Goal: Book appointment/travel/reservation

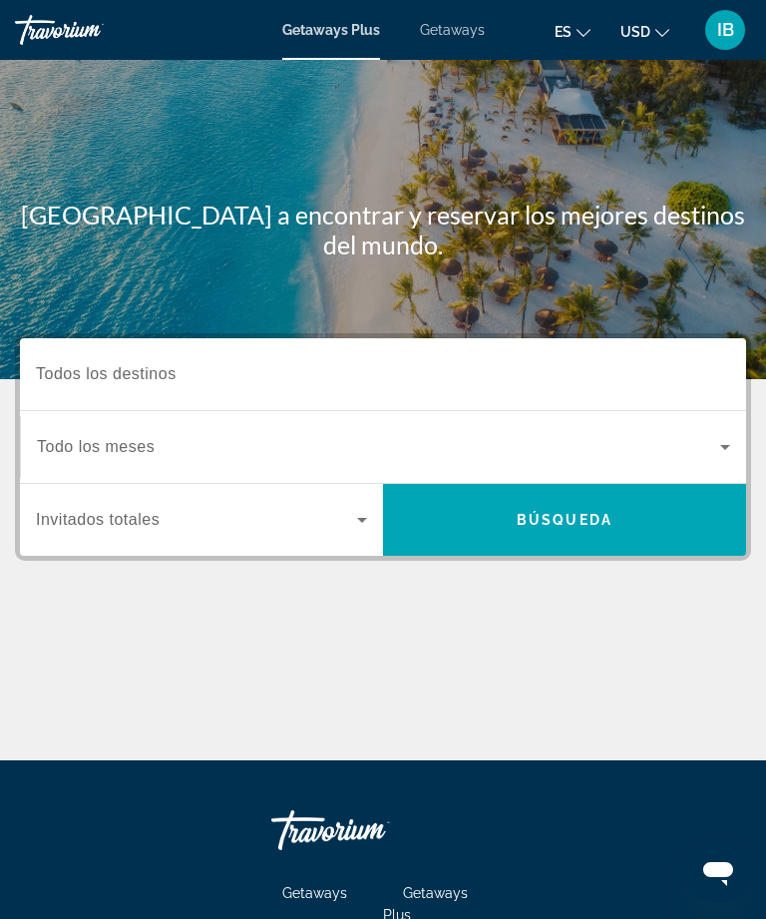
click at [179, 380] on input "Destination Todos los destinos" at bounding box center [383, 375] width 695 height 24
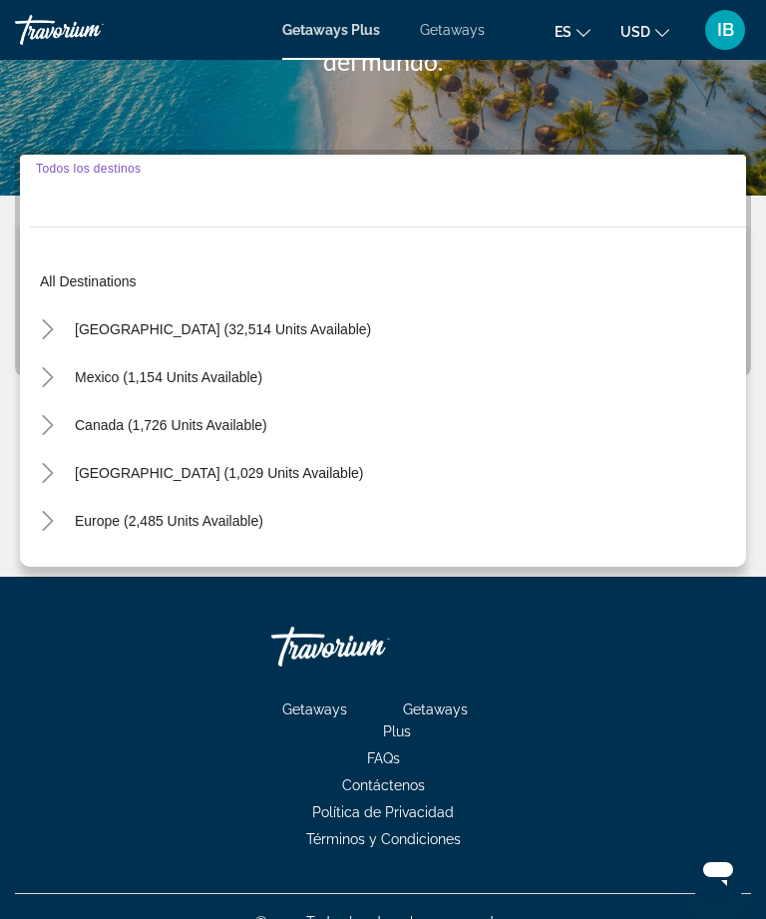
scroll to position [215, 0]
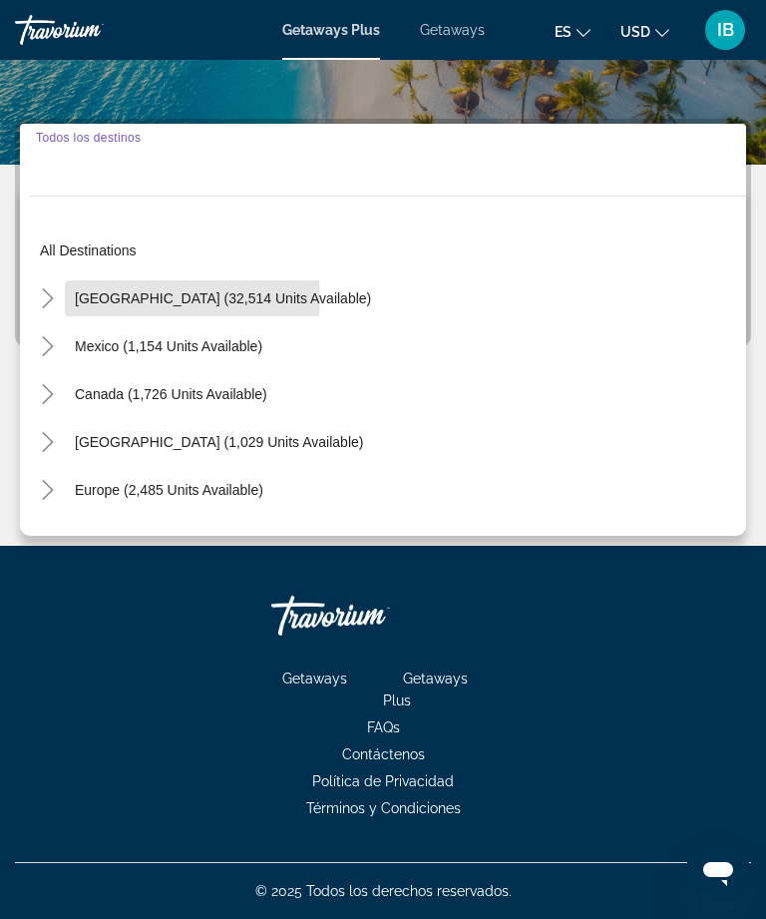
click at [152, 298] on span "[GEOGRAPHIC_DATA] (32,514 units available)" at bounding box center [223, 298] width 296 height 16
type input "**********"
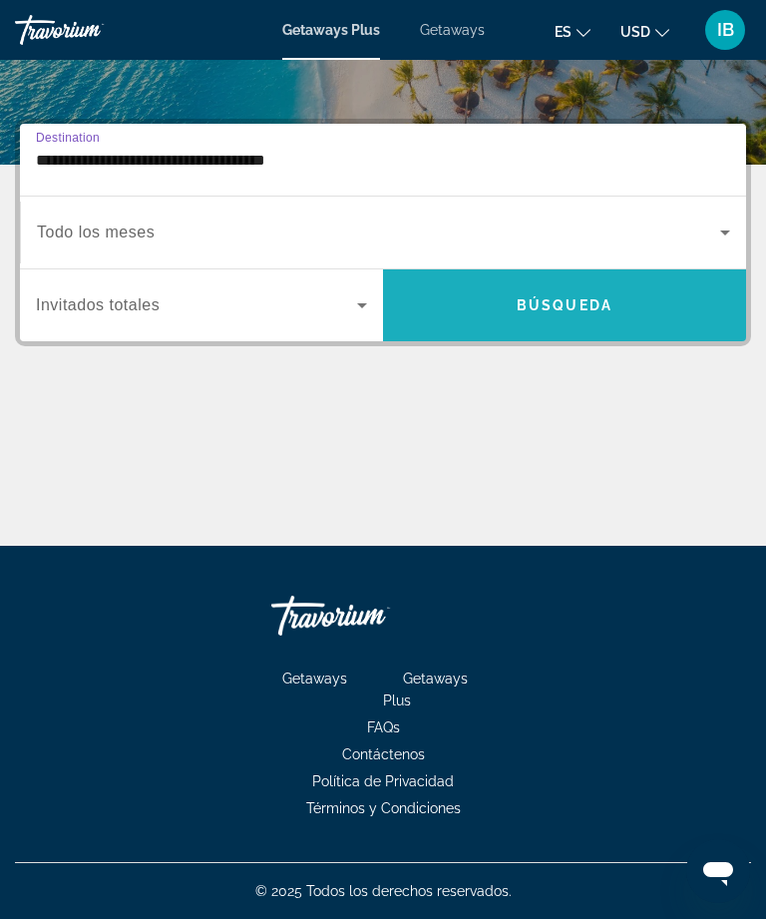
click at [537, 320] on span "Search widget" at bounding box center [564, 305] width 363 height 48
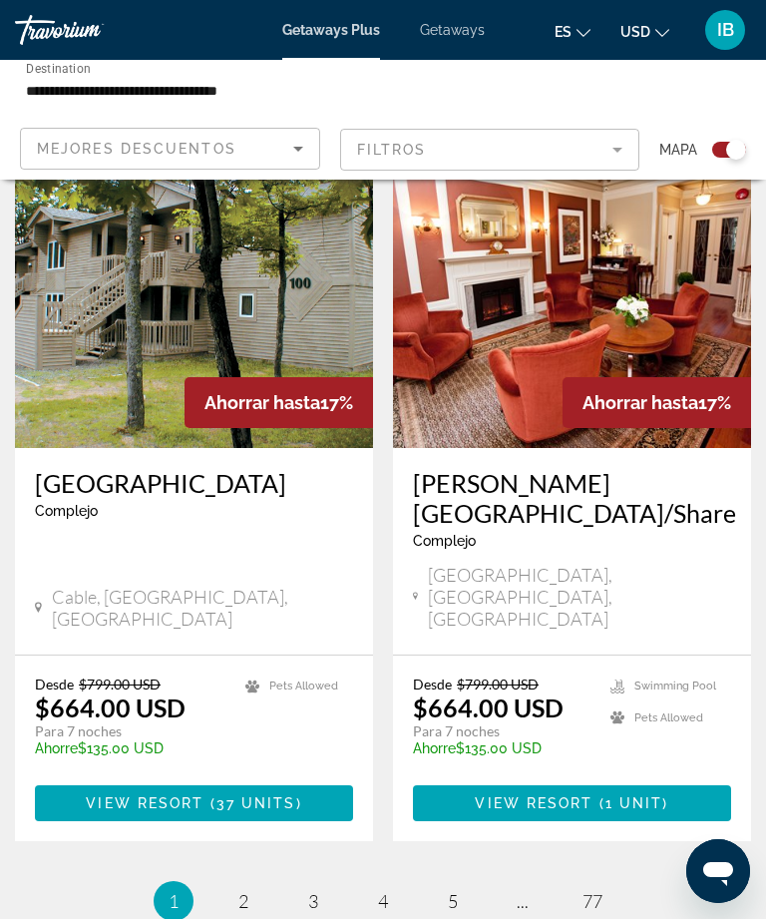
scroll to position [4301, 0]
click at [250, 885] on link "page 2" at bounding box center [244, 902] width 35 height 35
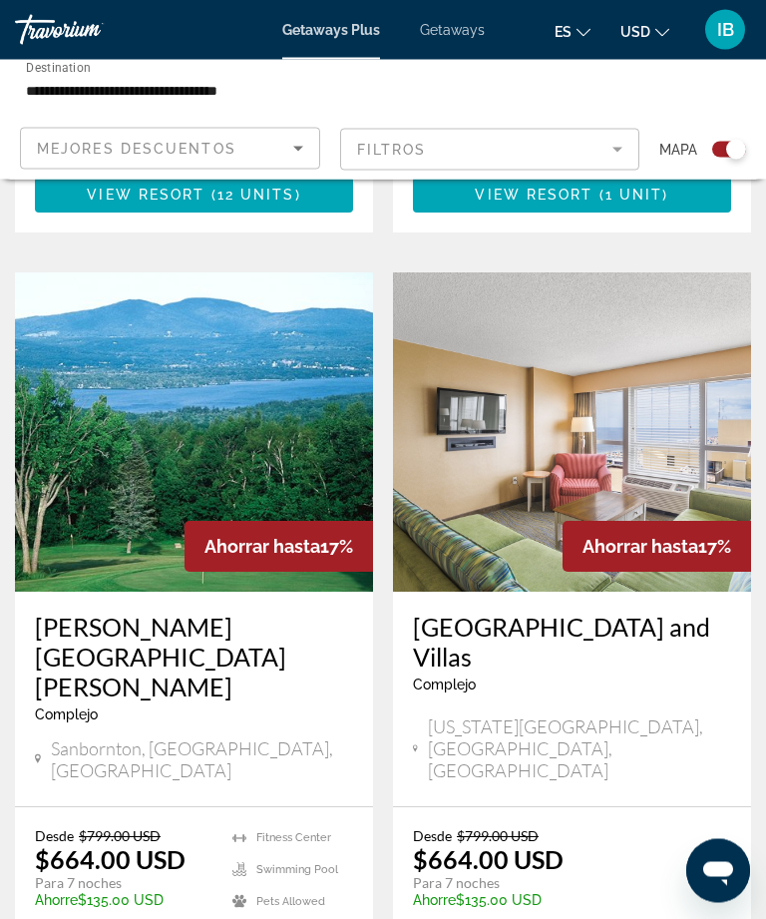
scroll to position [4115, 0]
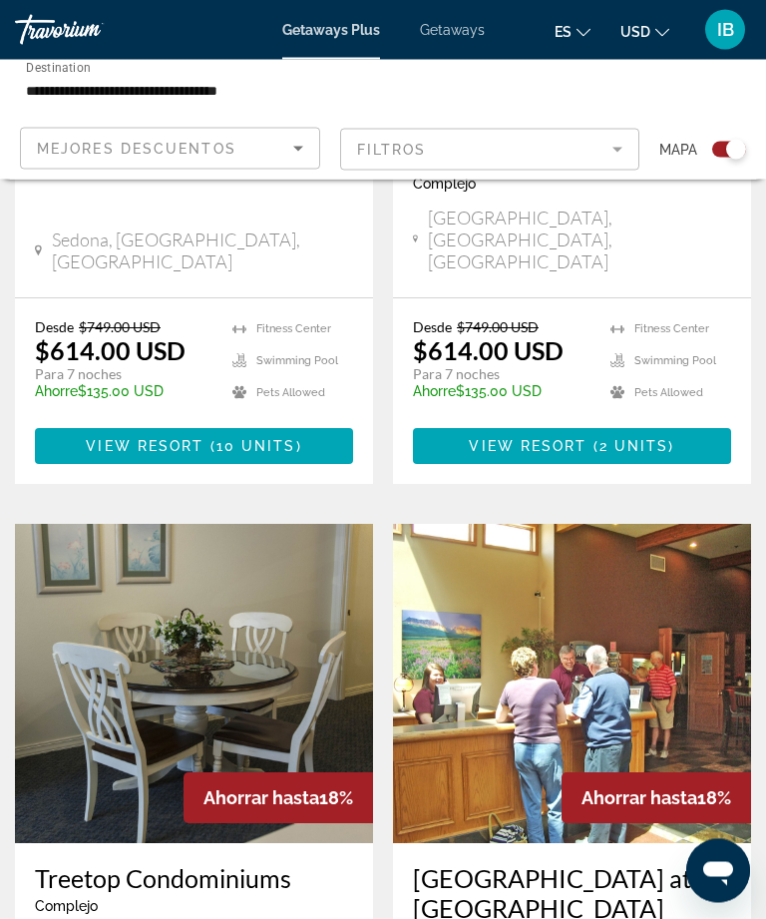
scroll to position [3938, 0]
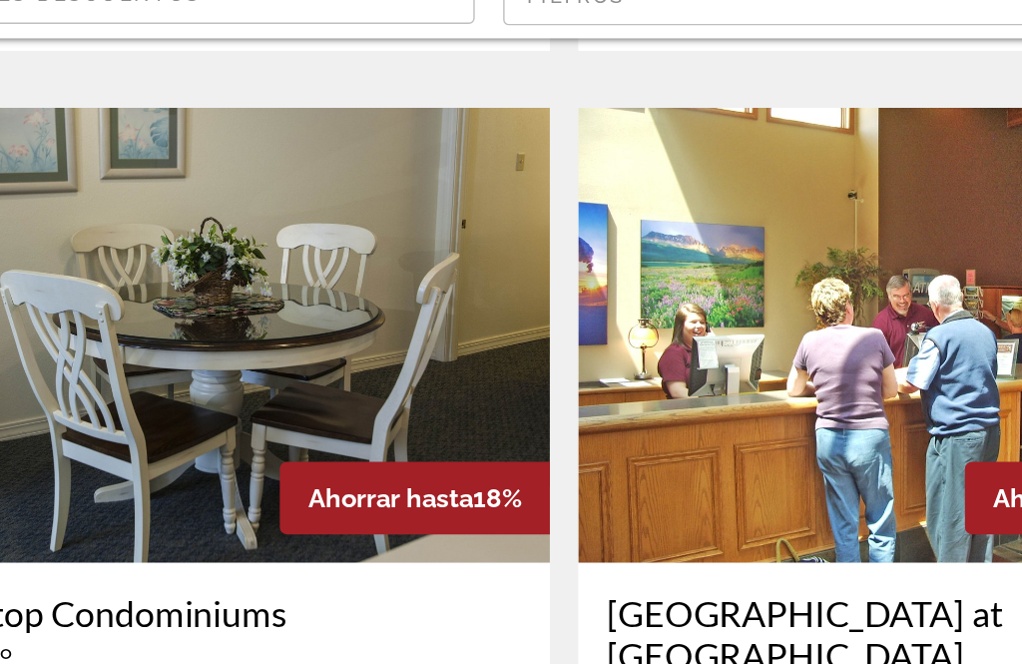
scroll to position [4416, 0]
